Goal: Find specific page/section: Find specific page/section

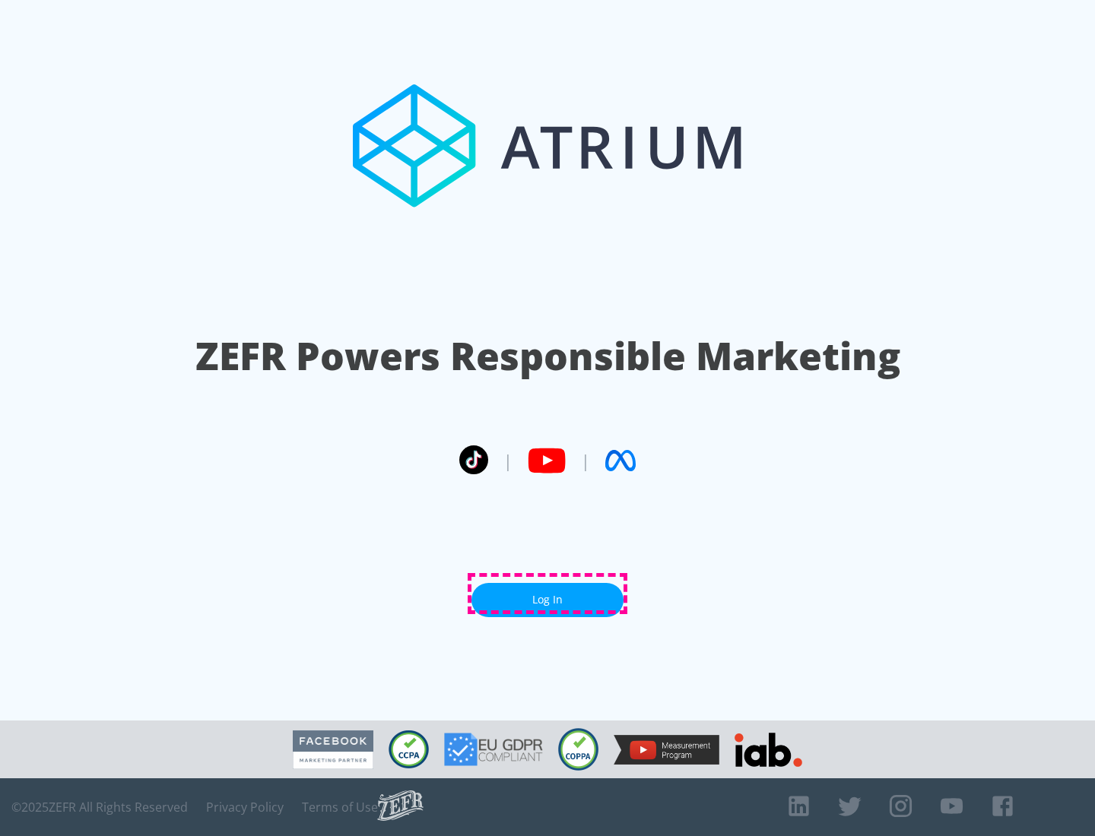
click at [547, 594] on link "Log In" at bounding box center [547, 600] width 152 height 34
